Goal: Check status: Check status

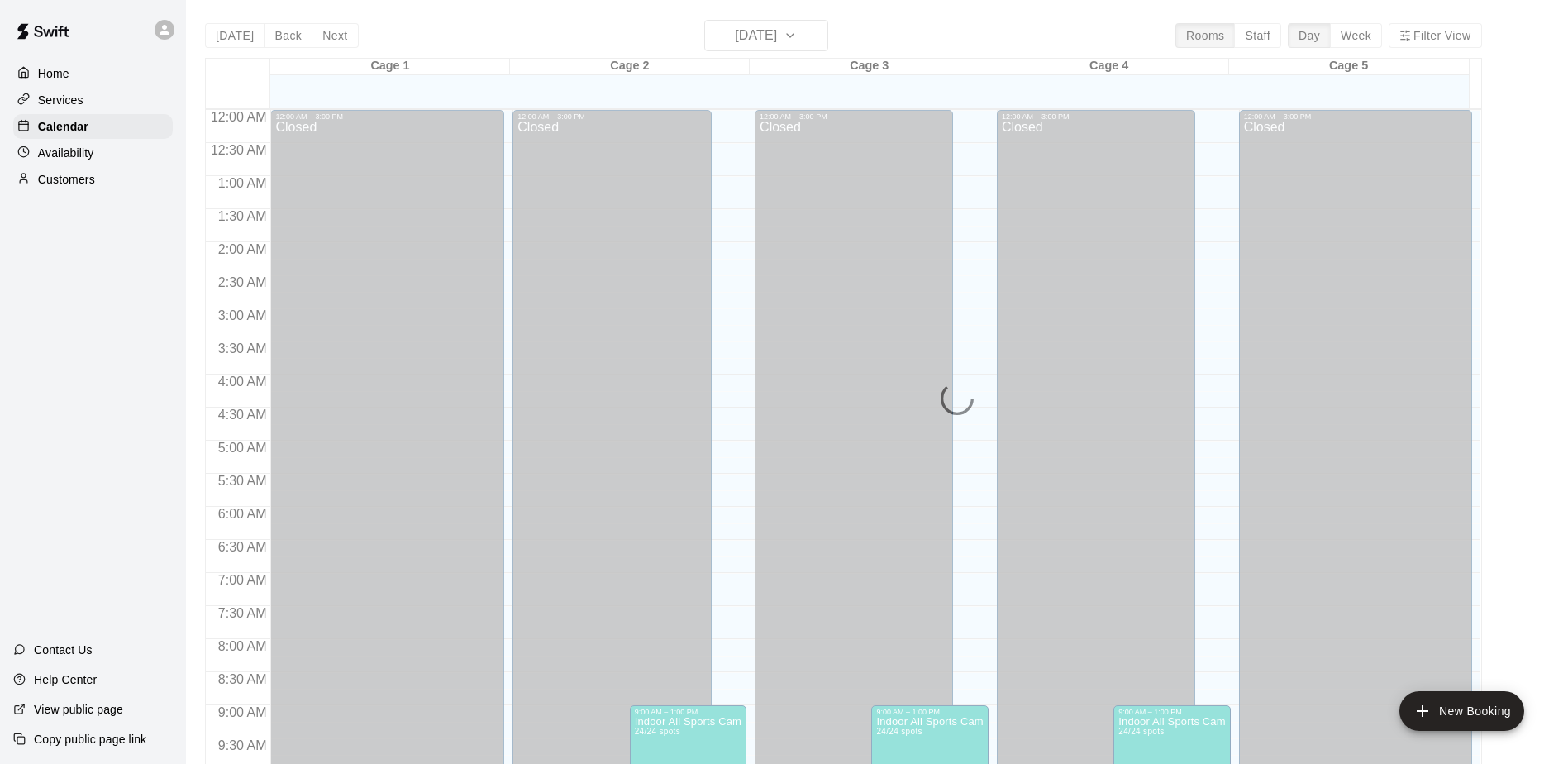
scroll to position [499, 0]
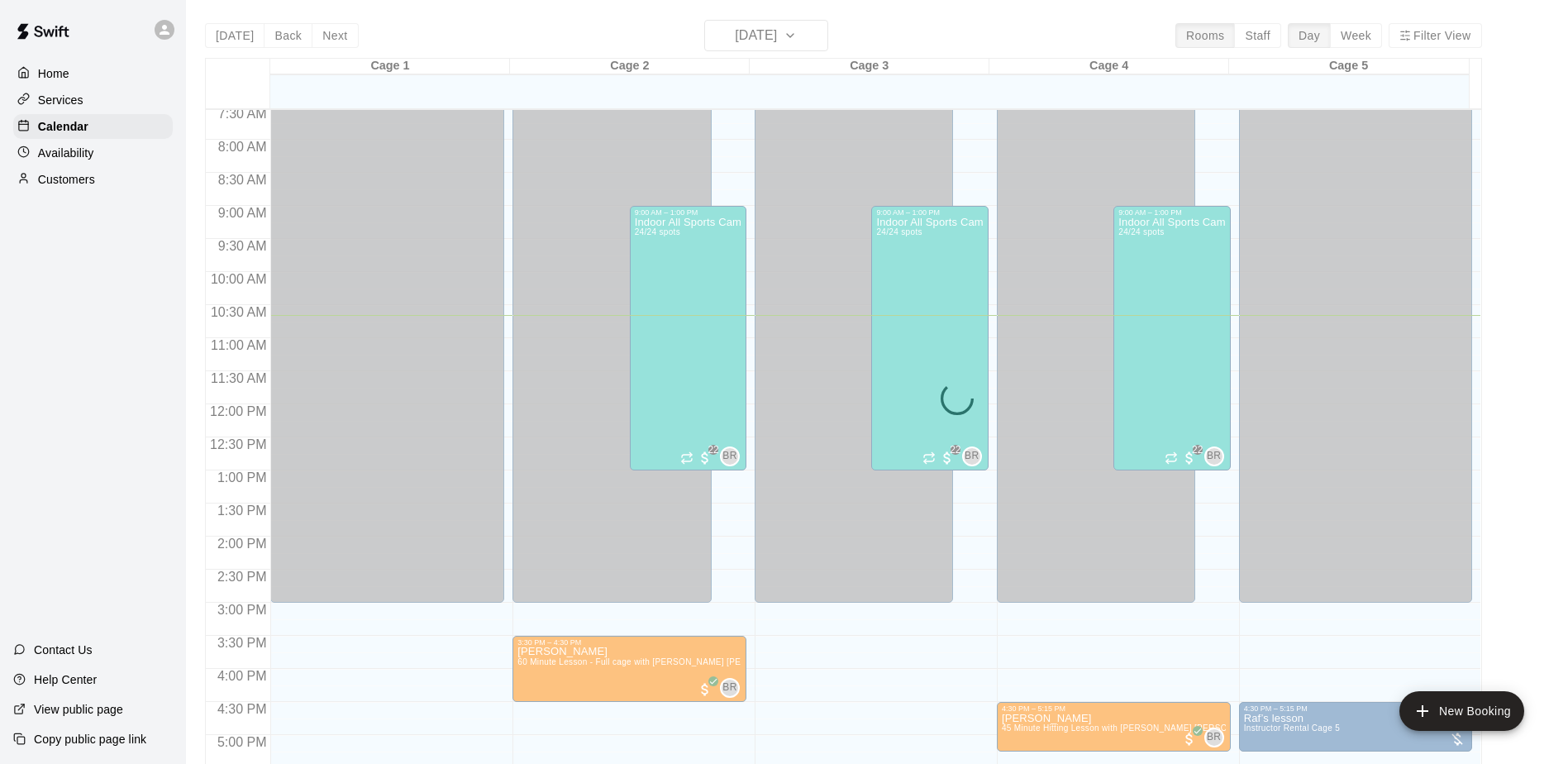
click at [793, 32] on div "[DATE] Back [DATE][DATE] Rooms Staff Day Week Filter View Cage 1 12 Tue Cage 2 …" at bounding box center [843, 402] width 1277 height 764
click at [793, 32] on div "Today Back Next Tuesday Aug 12 Rooms Staff Day Week Filter View Cage 1 12 Tue C…" at bounding box center [843, 402] width 1277 height 764
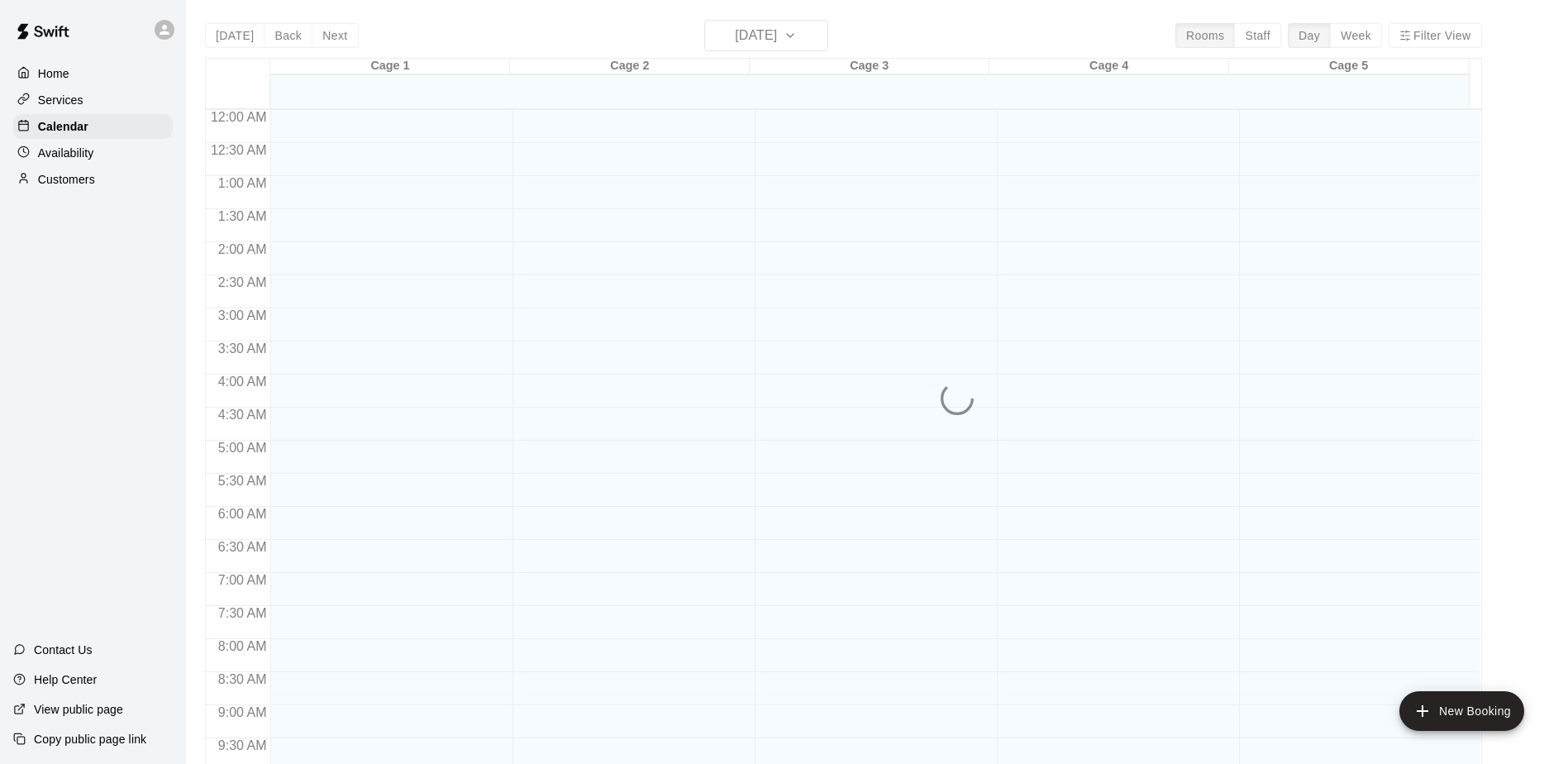
scroll to position [704, 0]
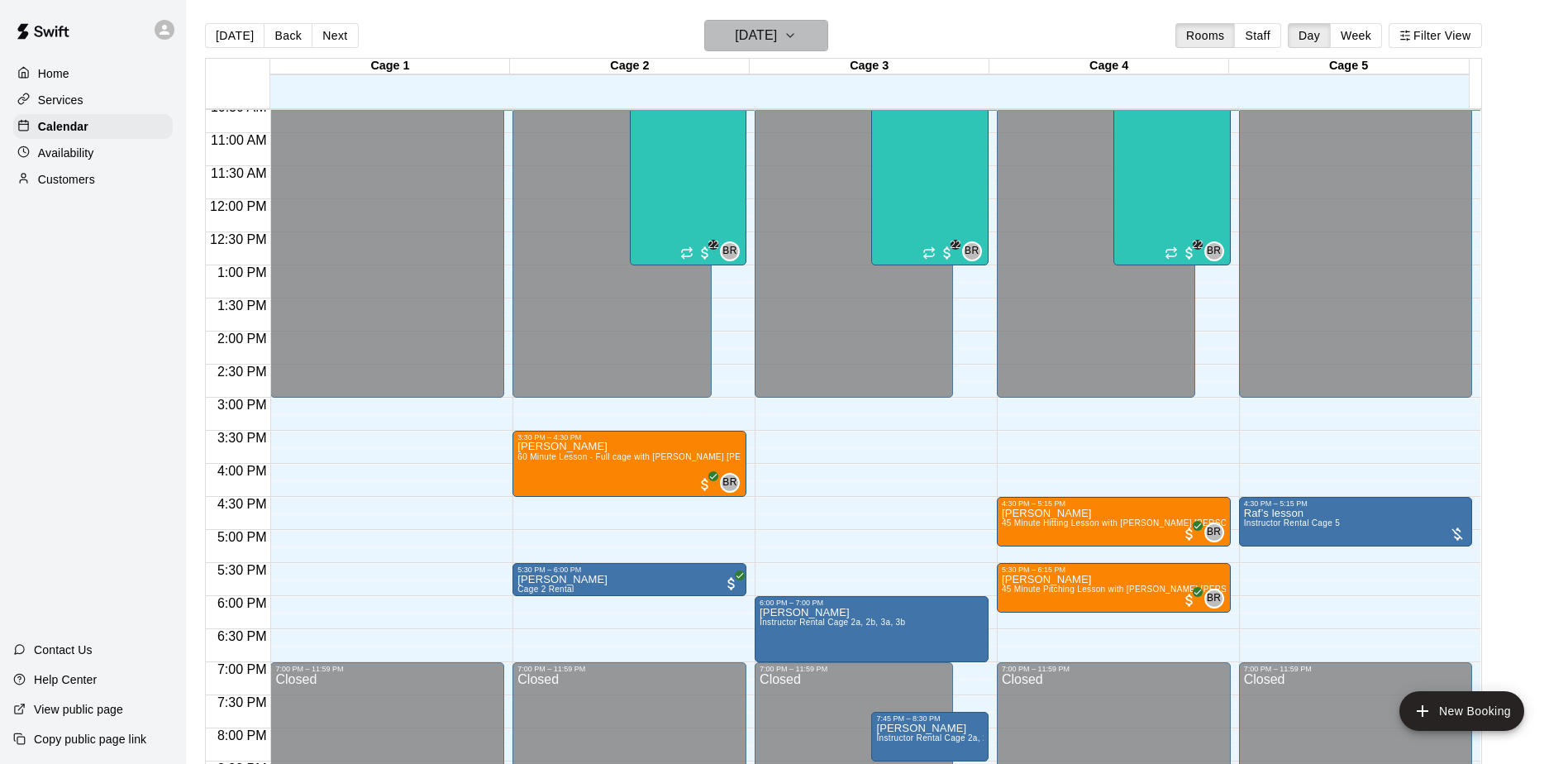
click at [743, 26] on h6 "[DATE]" at bounding box center [756, 35] width 42 height 23
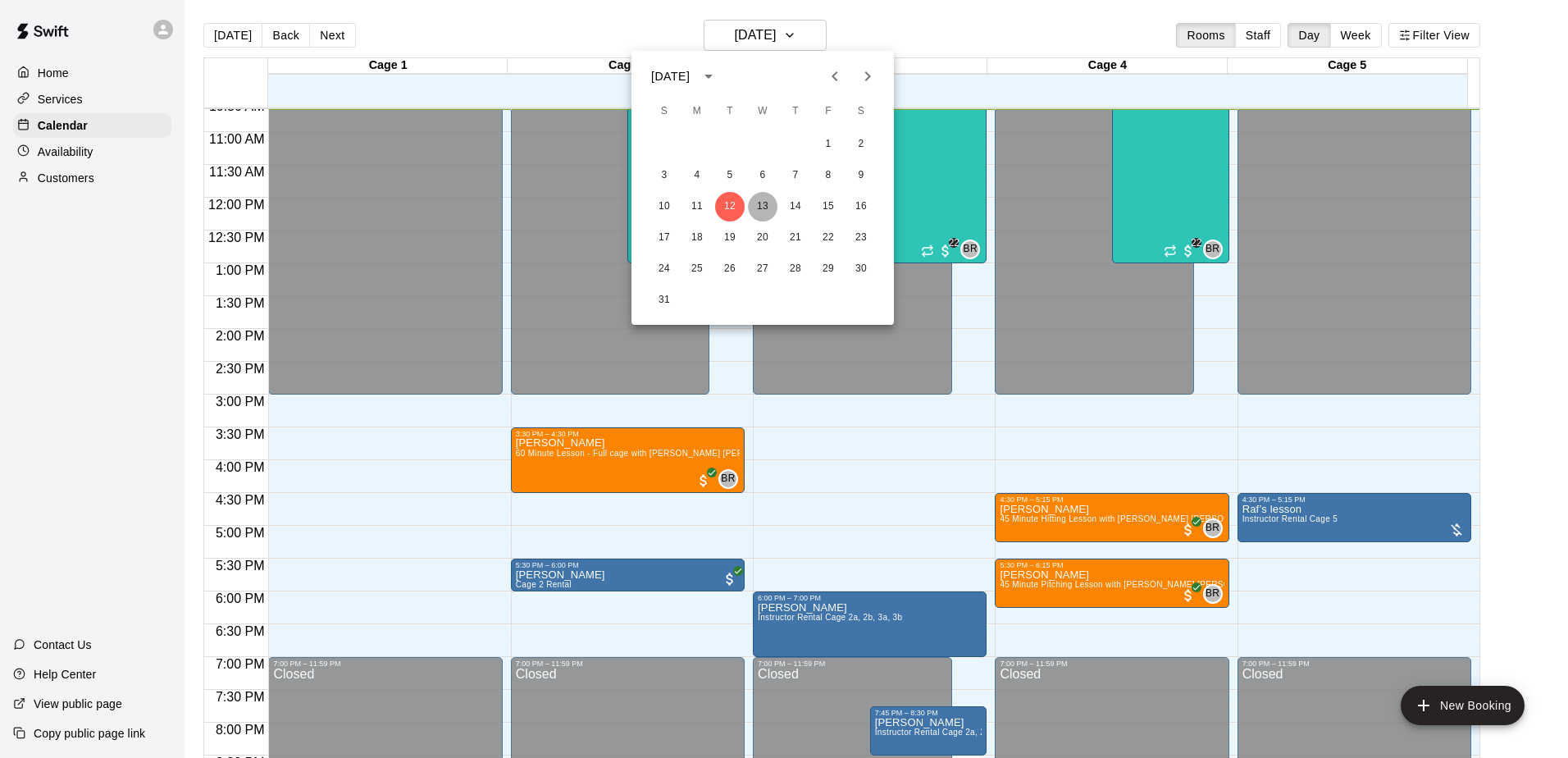
click at [760, 200] on button "13" at bounding box center [762, 206] width 30 height 30
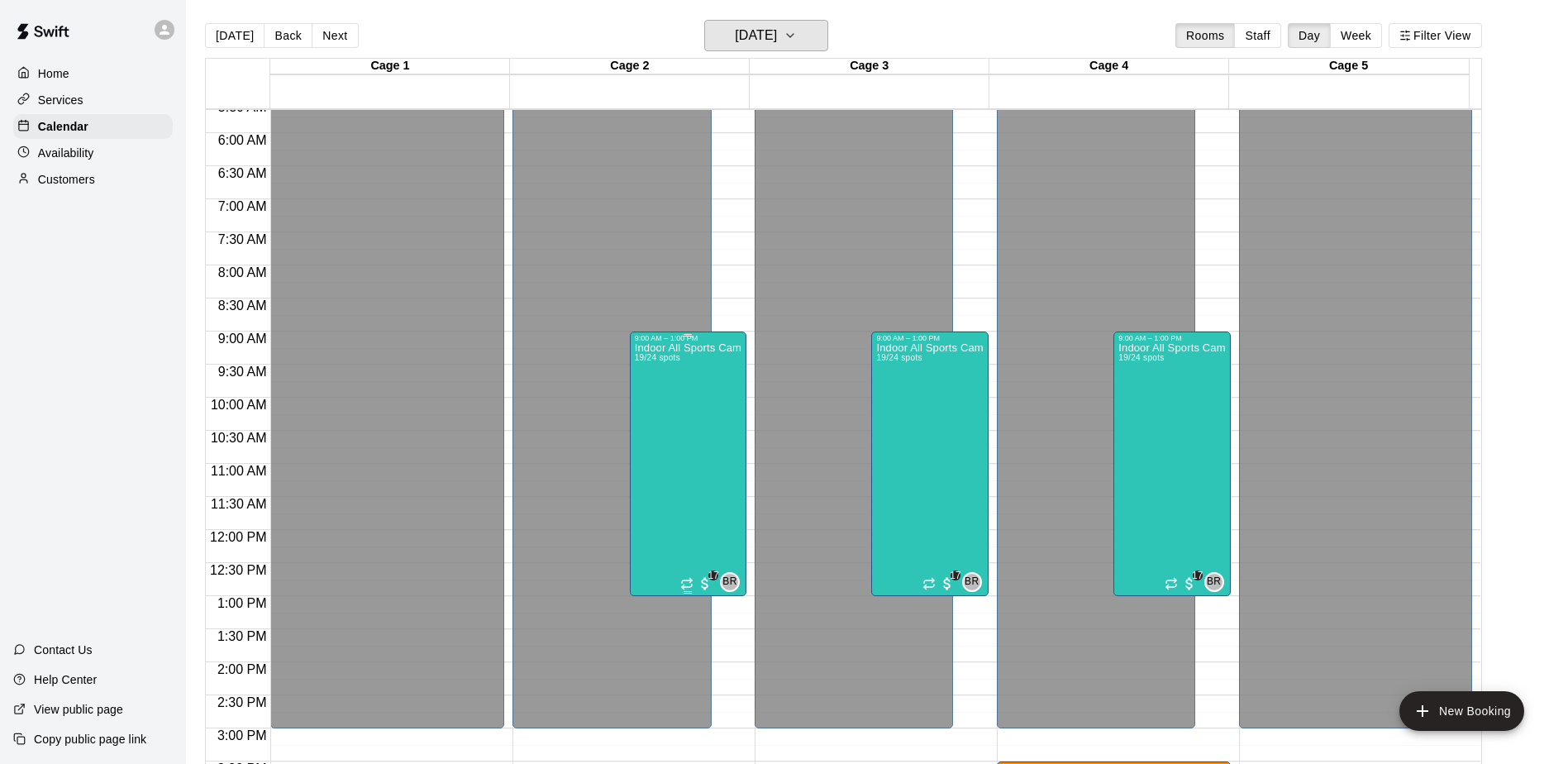
scroll to position [456, 0]
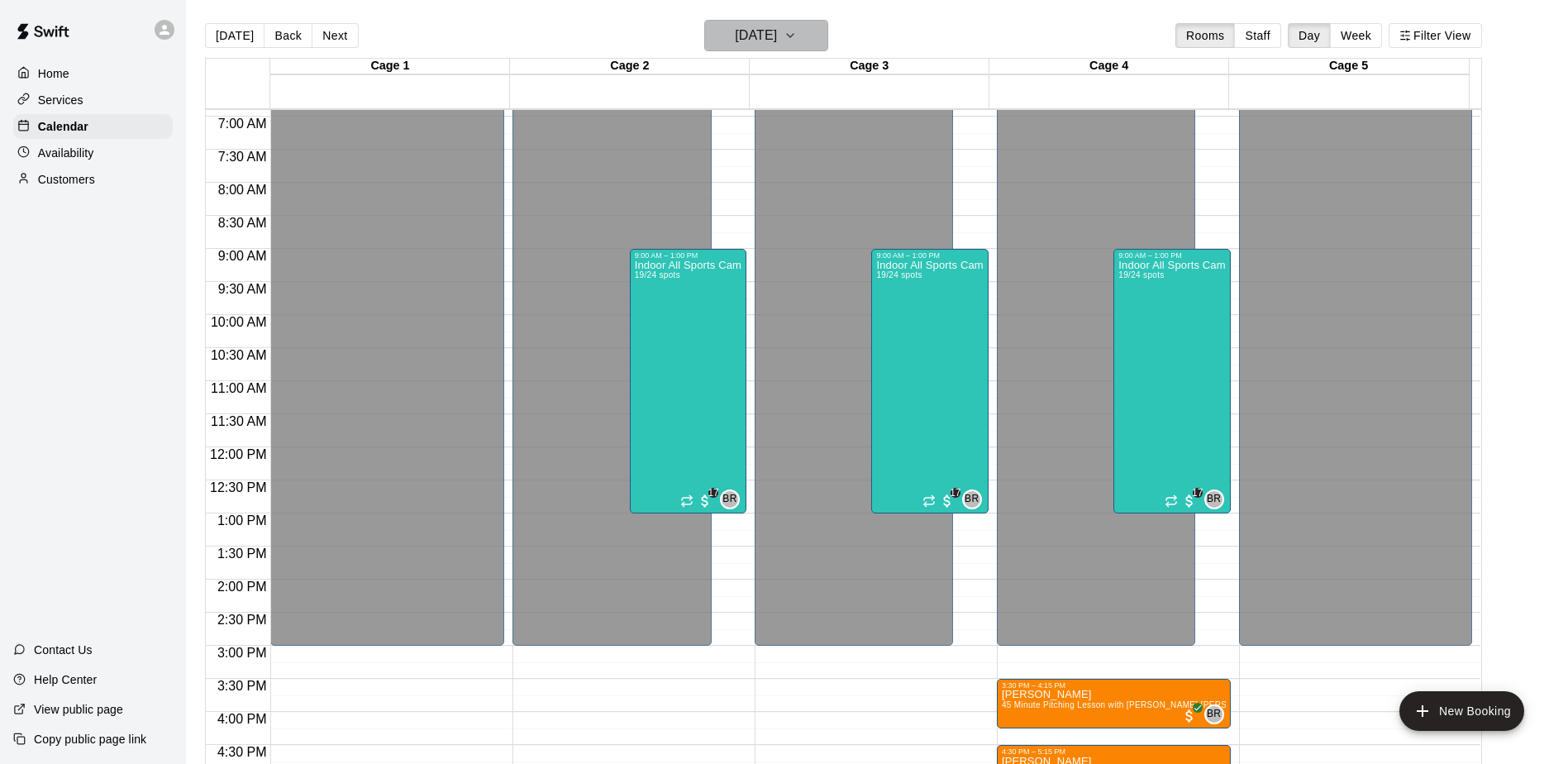
click at [765, 40] on h6 "[DATE]" at bounding box center [756, 35] width 42 height 23
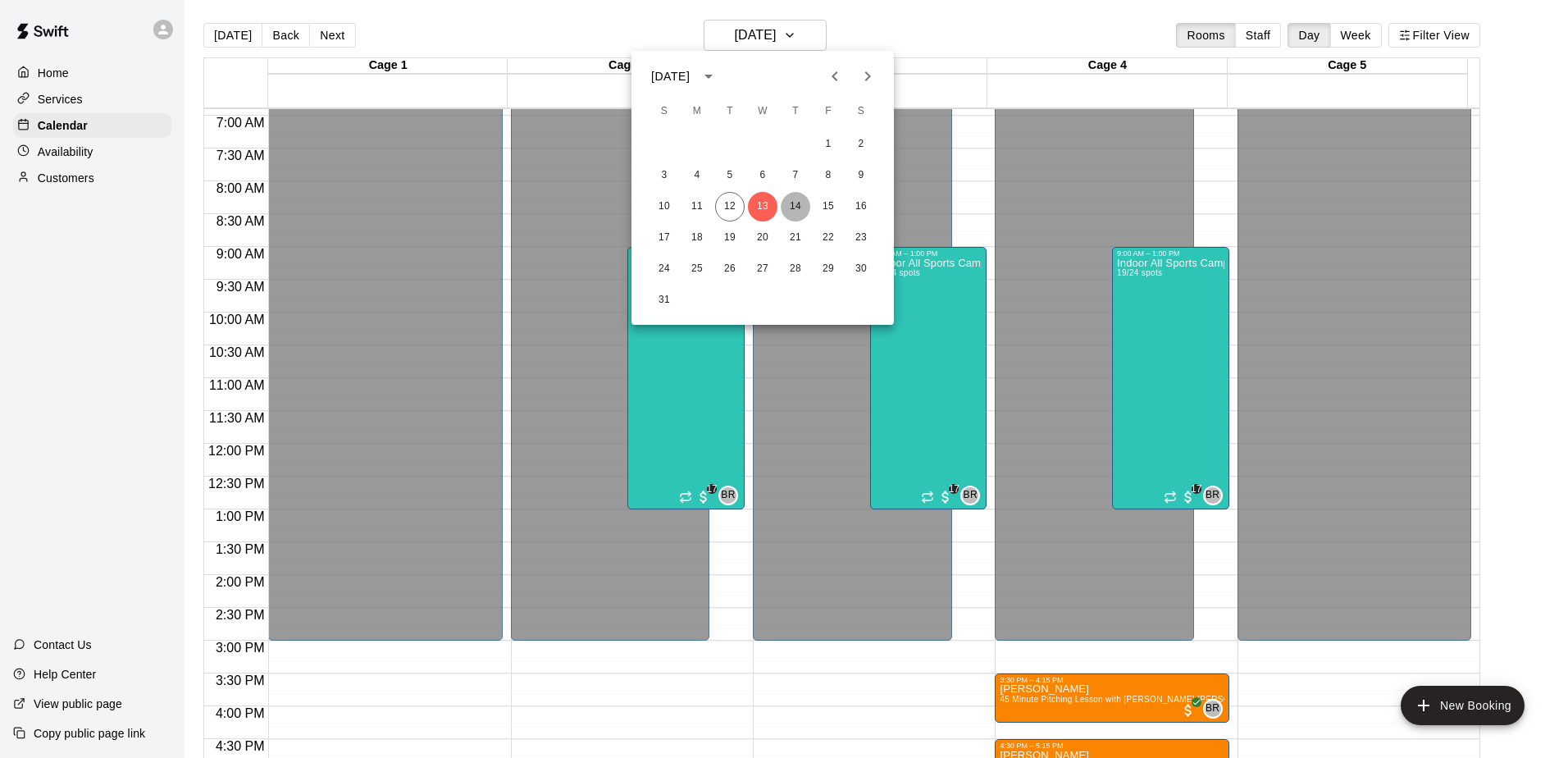
click at [790, 207] on button "14" at bounding box center [795, 206] width 30 height 30
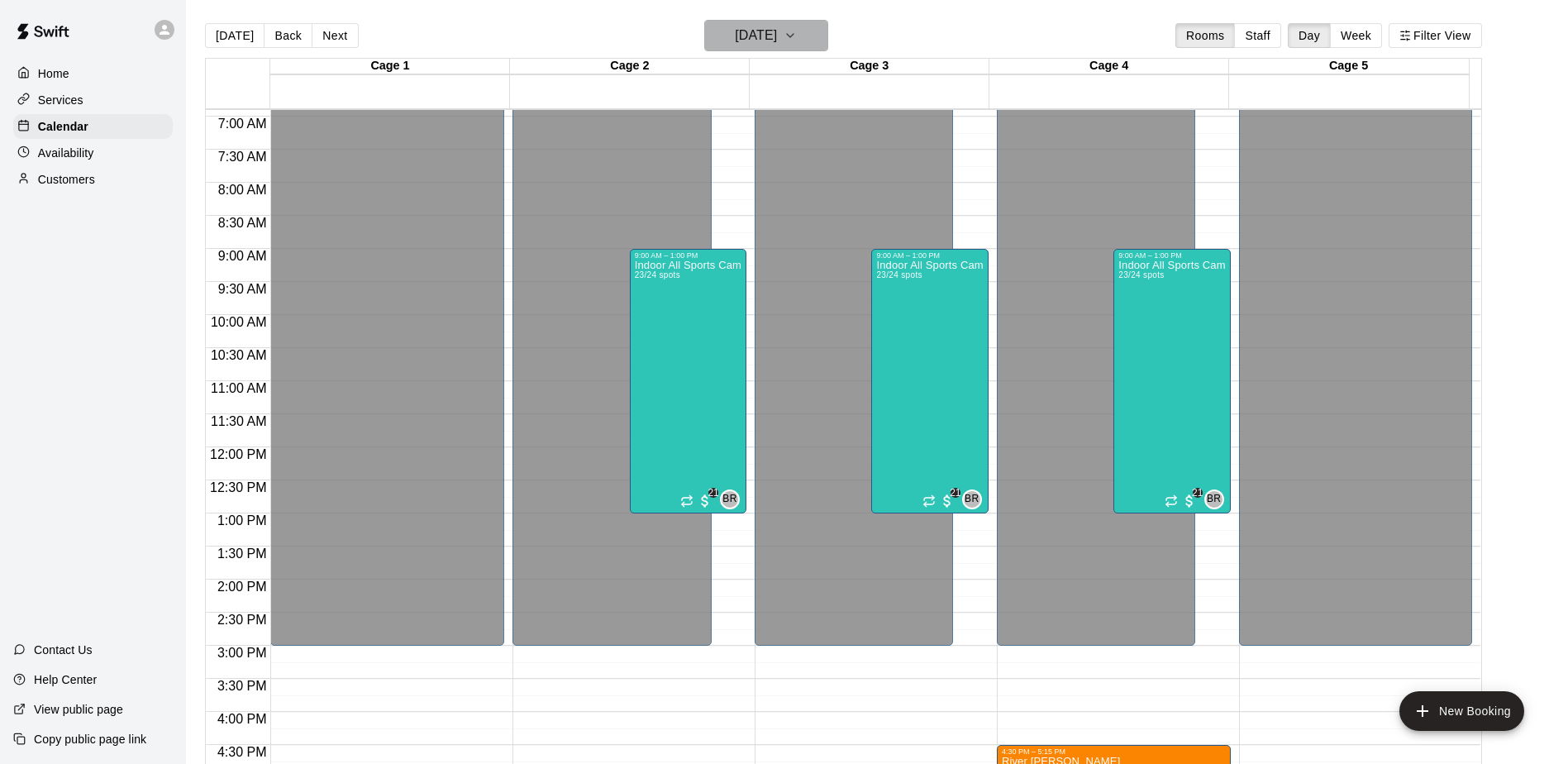
click at [777, 45] on h6 "[DATE]" at bounding box center [756, 35] width 42 height 23
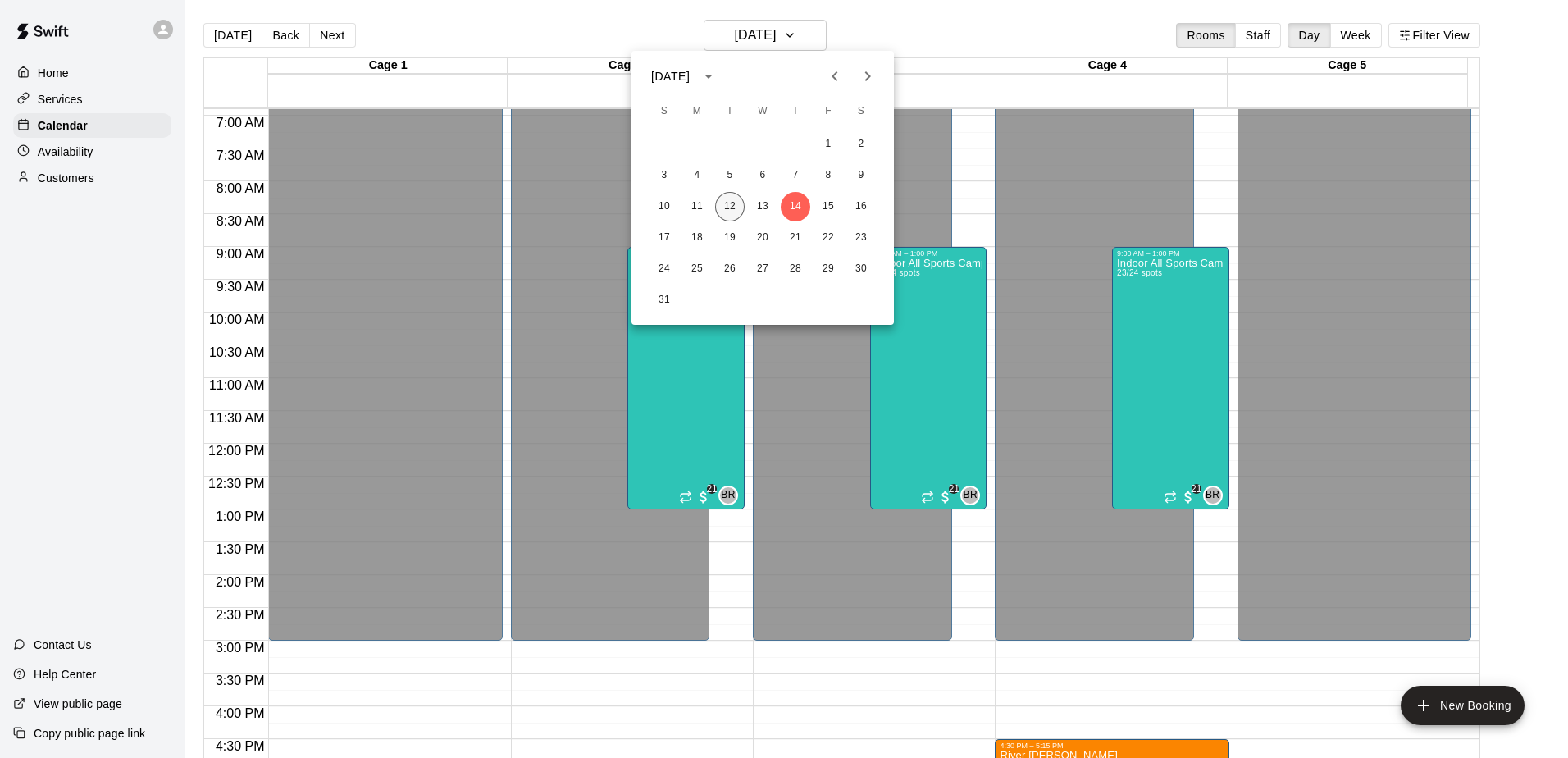
click at [731, 207] on button "12" at bounding box center [729, 206] width 30 height 30
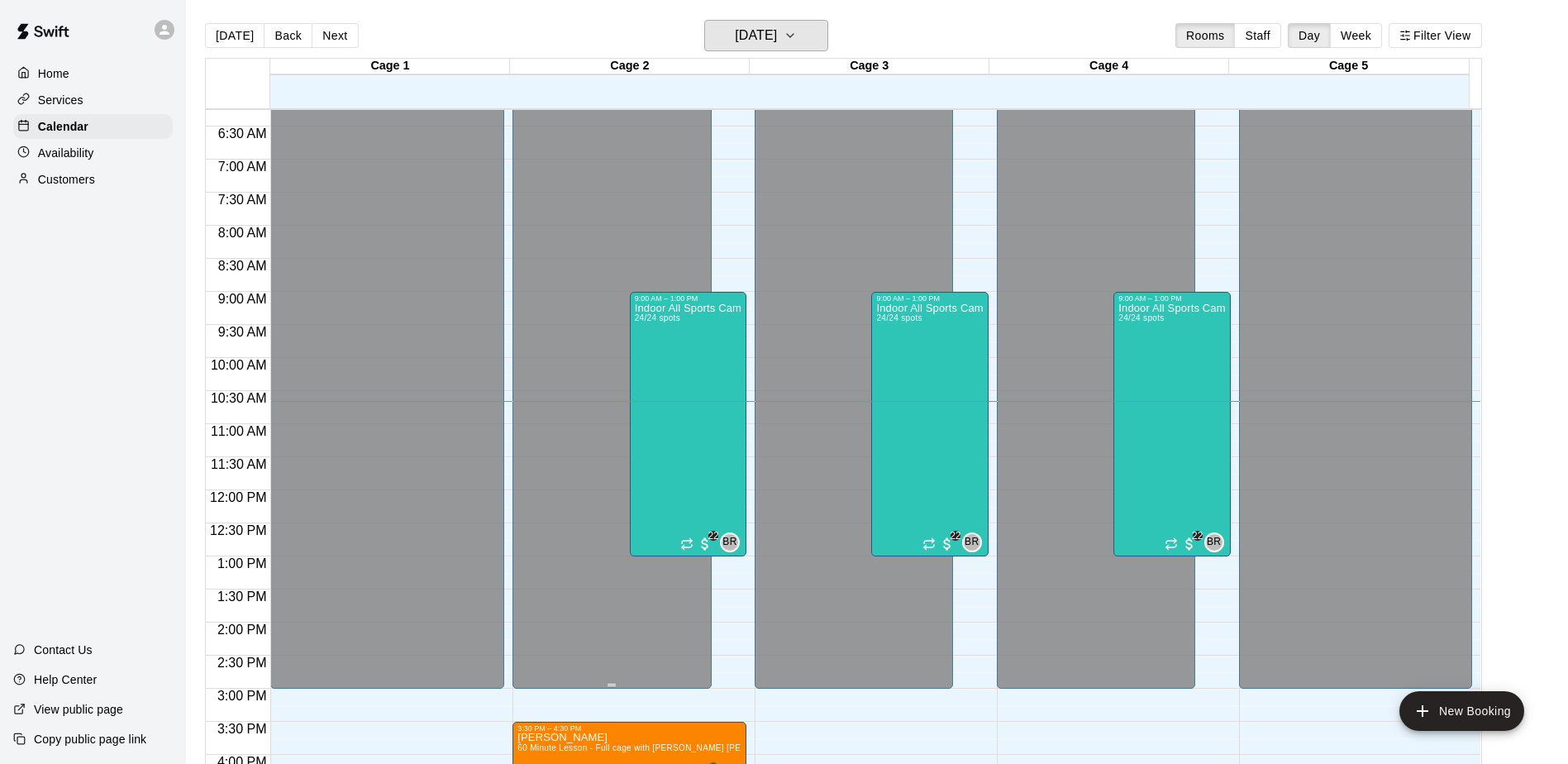
scroll to position [496, 0]
